Goal: Use online tool/utility: Utilize a website feature to perform a specific function

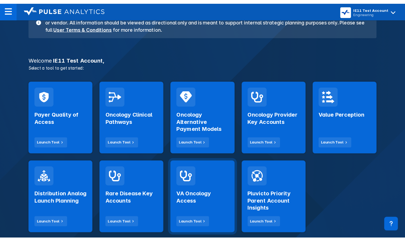
scroll to position [30, 0]
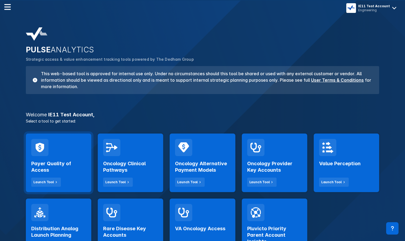
click at [78, 158] on div "Payer Quality of Access Launch Tool" at bounding box center [58, 171] width 55 height 31
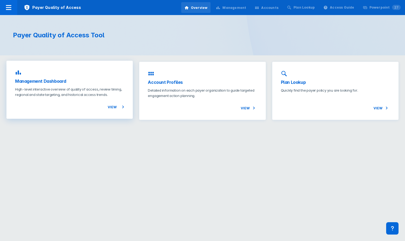
click at [101, 87] on p "High-level interactive overview of quality of access, review timing, regional a…" at bounding box center [69, 92] width 109 height 11
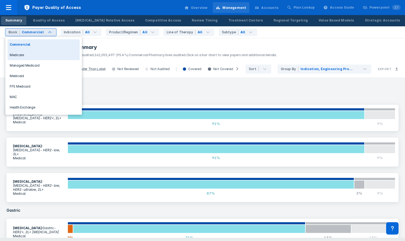
click at [43, 53] on div "Medicare" at bounding box center [44, 55] width 72 height 10
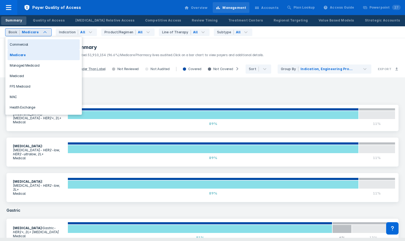
click at [41, 46] on div "Commercial" at bounding box center [44, 44] width 72 height 10
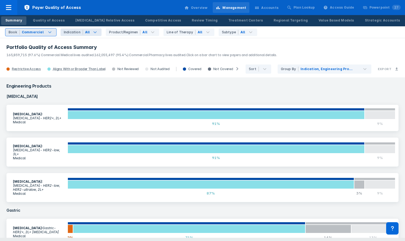
click at [72, 32] on div "Indication" at bounding box center [73, 32] width 19 height 5
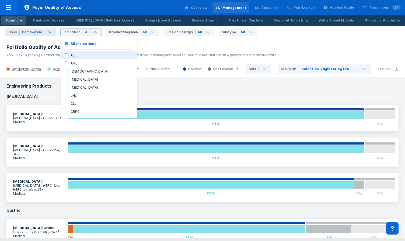
click at [70, 54] on label "ALL" at bounding box center [73, 55] width 10 height 5
click at [68, 54] on input "ALL" at bounding box center [66, 55] width 3 height 3
checkbox input "true"
checkbox Indications "false"
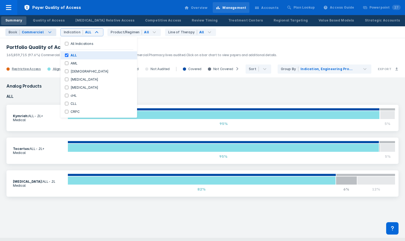
click at [70, 54] on label "ALL" at bounding box center [73, 55] width 11 height 5
click at [68, 54] on input "ALL" at bounding box center [66, 55] width 3 height 3
checkbox input "false"
checkbox Indications "true"
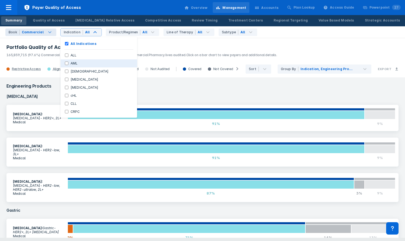
click at [69, 63] on label "AML" at bounding box center [74, 63] width 12 height 5
click at [68, 63] on input "AML" at bounding box center [66, 63] width 3 height 3
checkbox input "true"
checkbox Indications "false"
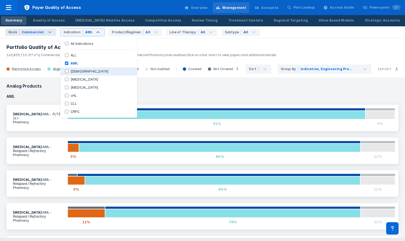
click at [69, 71] on label "[DEMOGRAPHIC_DATA]" at bounding box center [89, 71] width 43 height 5
click at [68, 71] on input "[DEMOGRAPHIC_DATA]" at bounding box center [66, 71] width 3 height 3
checkbox input "true"
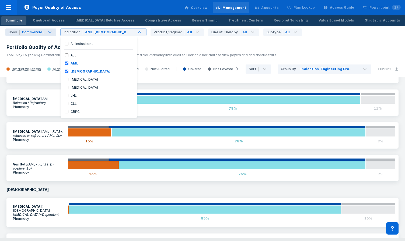
scroll to position [107, 0]
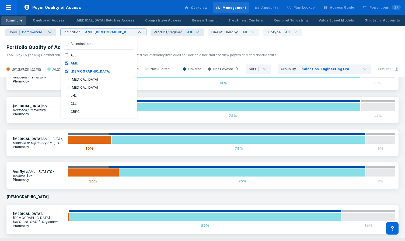
click at [154, 34] on div "Product/Regimen" at bounding box center [169, 32] width 31 height 5
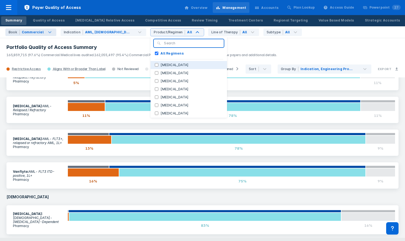
click at [158, 65] on label "[MEDICAL_DATA]" at bounding box center [174, 65] width 32 height 5
click at [155, 65] on input "[MEDICAL_DATA]" at bounding box center [156, 64] width 3 height 3
checkbox input "true"
checkbox Regimens "false"
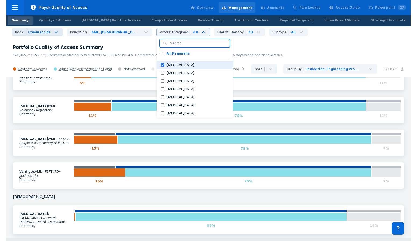
scroll to position [0, 0]
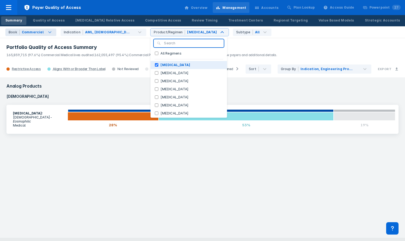
click at [158, 65] on label "[MEDICAL_DATA]" at bounding box center [175, 65] width 34 height 5
click at [155, 65] on input "[MEDICAL_DATA]" at bounding box center [156, 64] width 3 height 3
checkbox input "false"
checkbox Regimens "true"
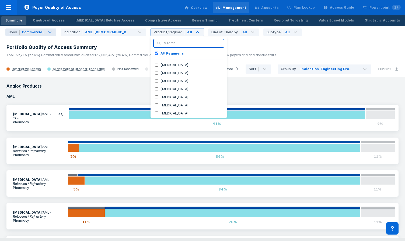
click at [108, 81] on h3 "Analog Products" at bounding box center [202, 86] width 398 height 11
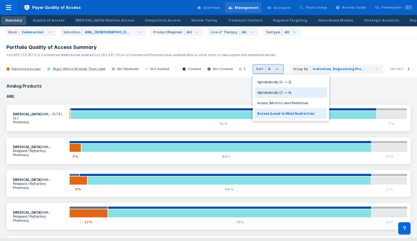
click at [282, 91] on div "Alphabetically (Z -> A)" at bounding box center [291, 92] width 72 height 10
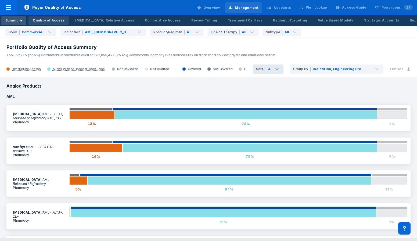
click at [54, 20] on div "Quality of Access" at bounding box center [48, 20] width 31 height 5
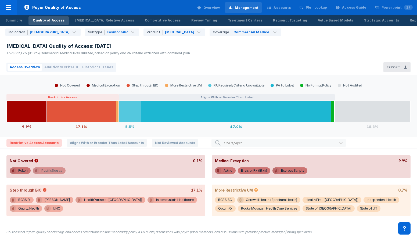
click at [51, 172] on div "PacificSource" at bounding box center [51, 171] width 21 height 6
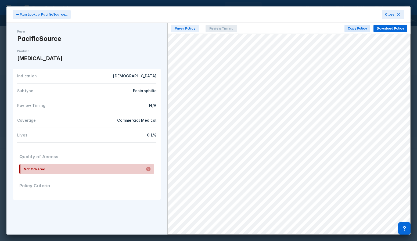
click at [216, 29] on span "Review Timing" at bounding box center [222, 29] width 32 height 8
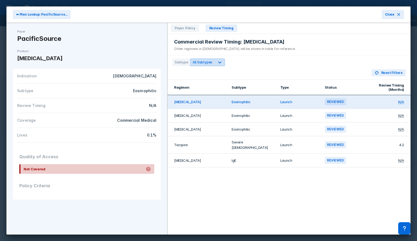
click at [217, 62] on icon at bounding box center [219, 62] width 5 height 5
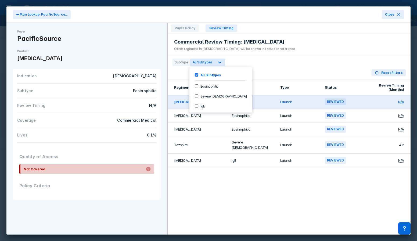
click at [211, 88] on label "Eosinophilic" at bounding box center [209, 86] width 20 height 5
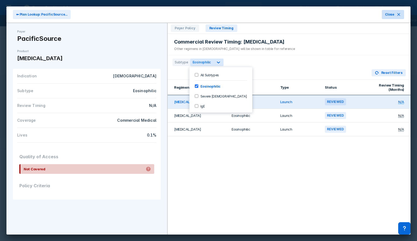
click at [390, 14] on span "Close" at bounding box center [389, 14] width 9 height 5
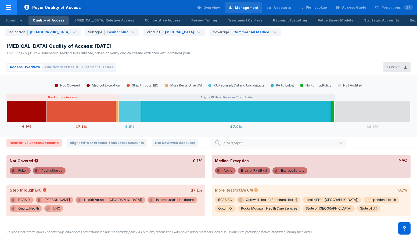
click at [9, 8] on icon at bounding box center [8, 7] width 6 height 6
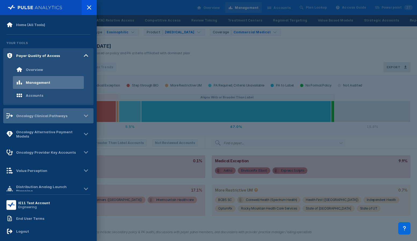
click at [44, 118] on div "Oncology Clinical Pathways" at bounding box center [36, 116] width 61 height 6
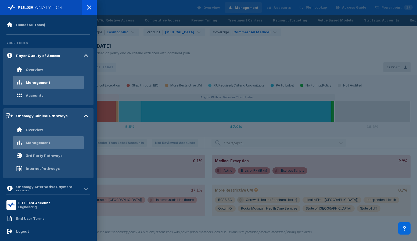
click at [39, 144] on div "Management" at bounding box center [38, 143] width 24 height 4
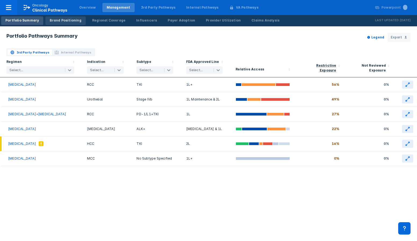
click at [66, 22] on div "Brand Positioning" at bounding box center [65, 20] width 31 height 5
